Goal: Transaction & Acquisition: Purchase product/service

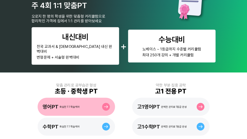
scroll to position [70, 0]
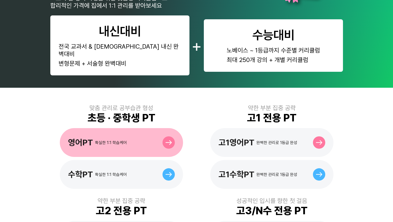
click at [138, 128] on div "영어PT 확실한 1:1 학습케어" at bounding box center [121, 142] width 123 height 29
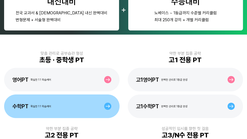
click at [50, 99] on div "수학PT 확실한 1:1 학습케어" at bounding box center [62, 107] width 116 height 24
